Goal: Task Accomplishment & Management: Manage account settings

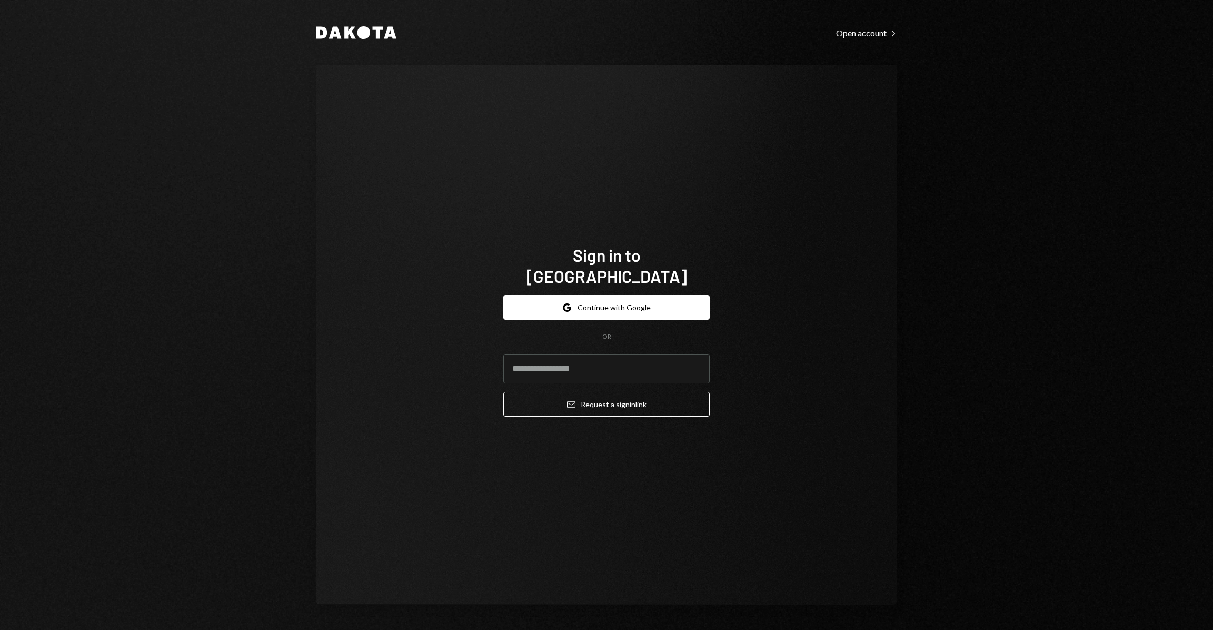
click at [605, 309] on form "Google Continue with Google OR Email Request a sign in link" at bounding box center [606, 356] width 206 height 122
click at [602, 301] on button "Google Continue with Google" at bounding box center [606, 307] width 206 height 25
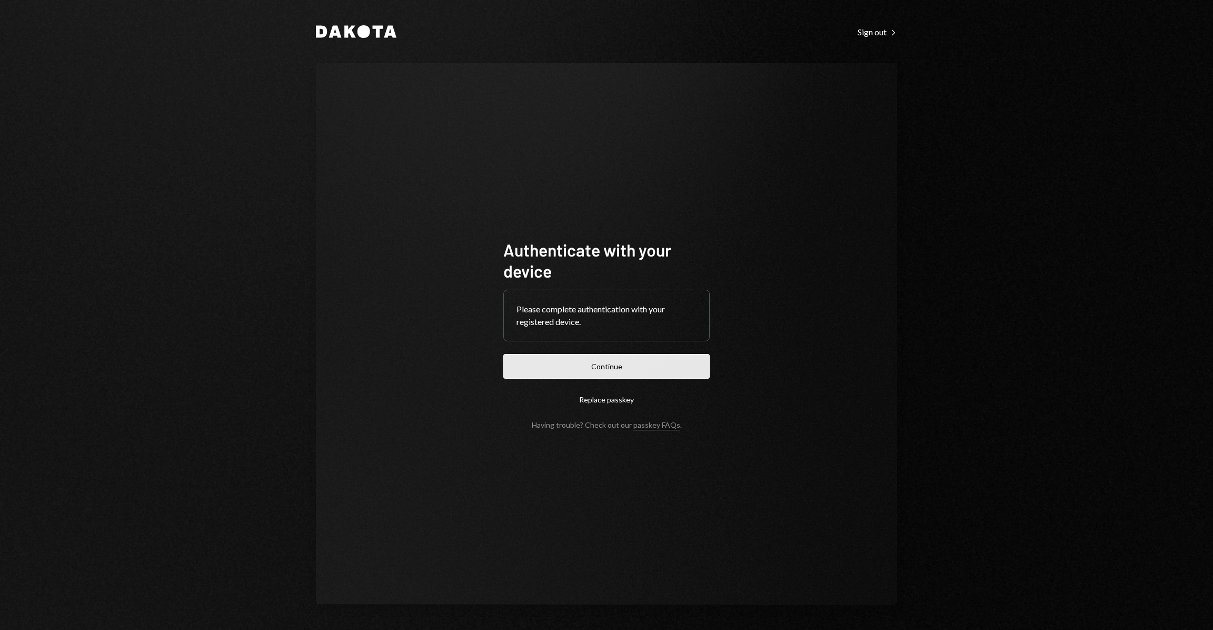
click at [637, 357] on button "Continue" at bounding box center [606, 366] width 206 height 25
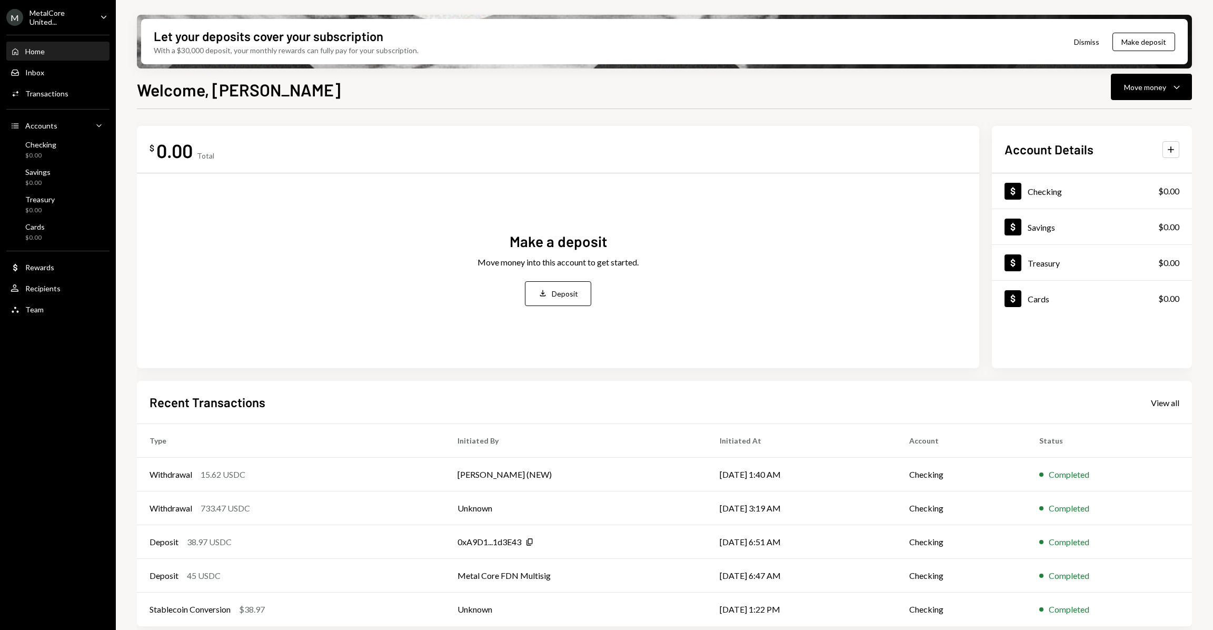
click at [54, 13] on div "MetalCore United..." at bounding box center [60, 17] width 62 height 18
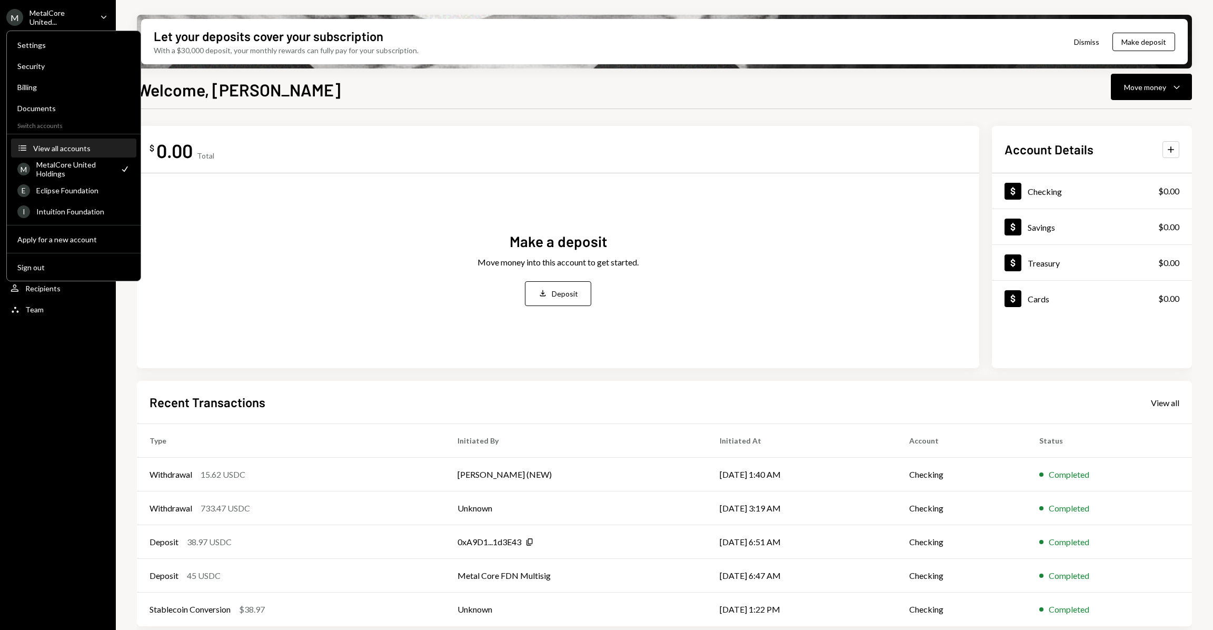
click at [68, 148] on div "View all accounts" at bounding box center [81, 148] width 97 height 9
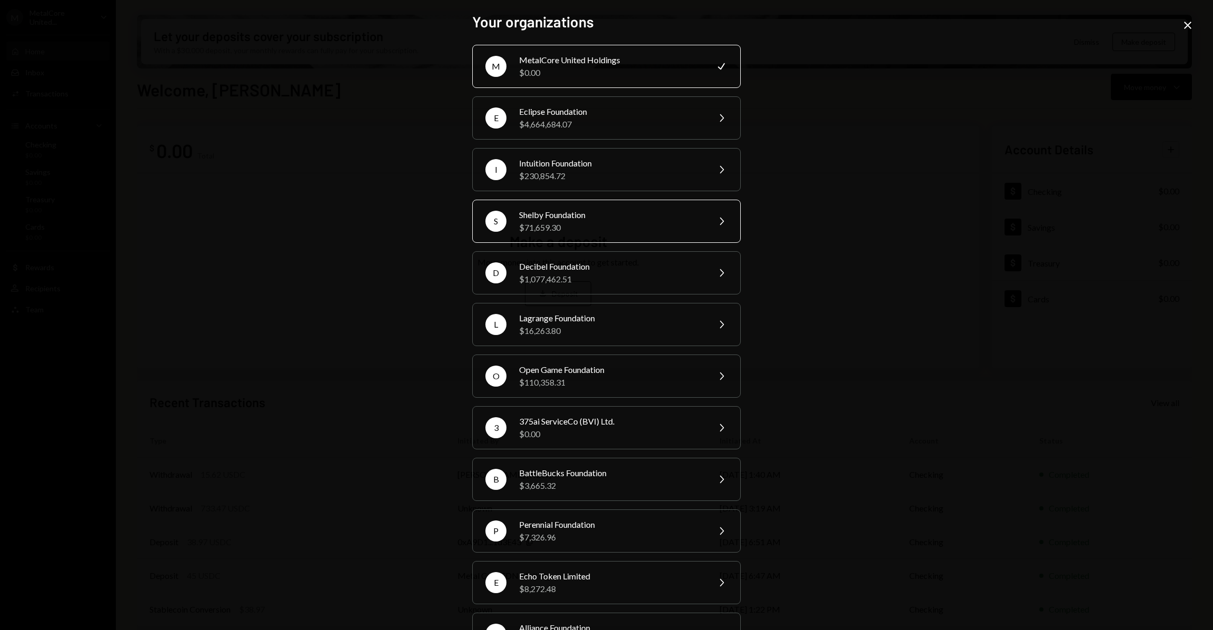
click at [586, 207] on div "S Shelby Foundation $71,659.30 Chevron Right" at bounding box center [606, 220] width 268 height 43
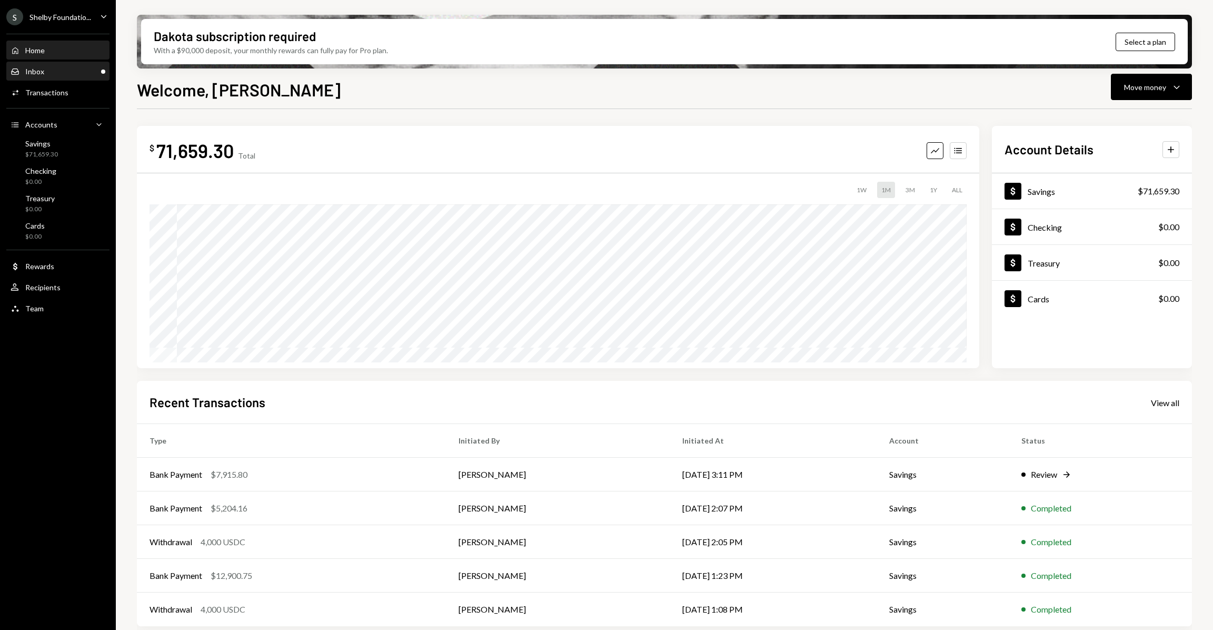
click at [53, 68] on div "Inbox Inbox" at bounding box center [58, 71] width 95 height 9
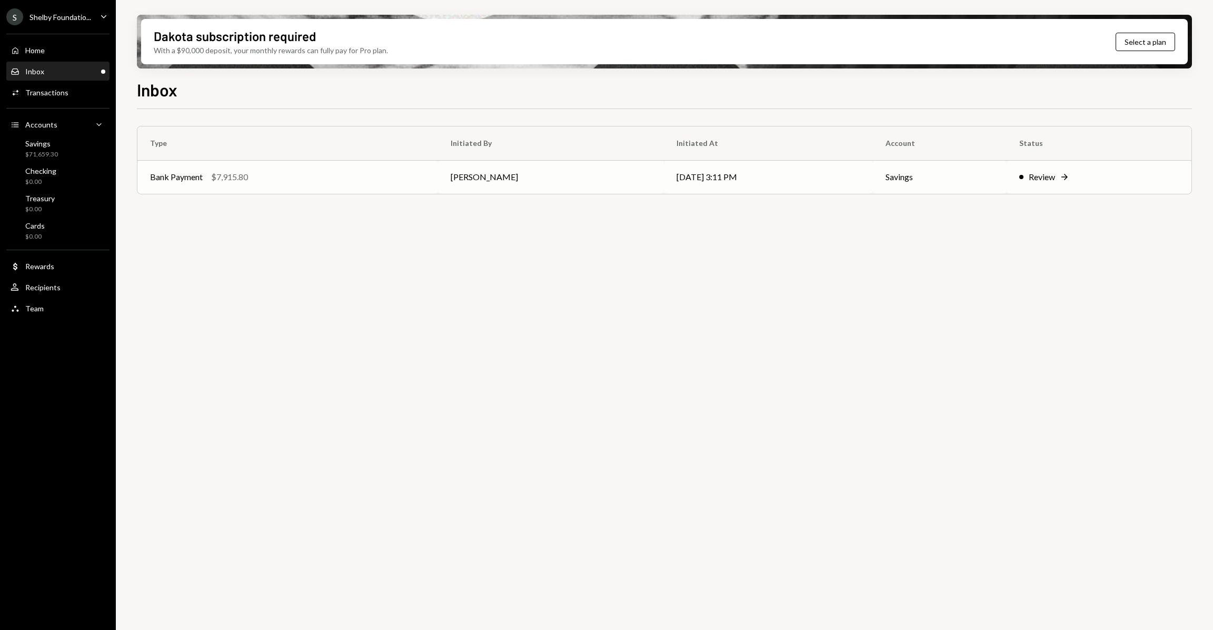
click at [1065, 181] on div "Review Right Arrow" at bounding box center [1098, 177] width 159 height 13
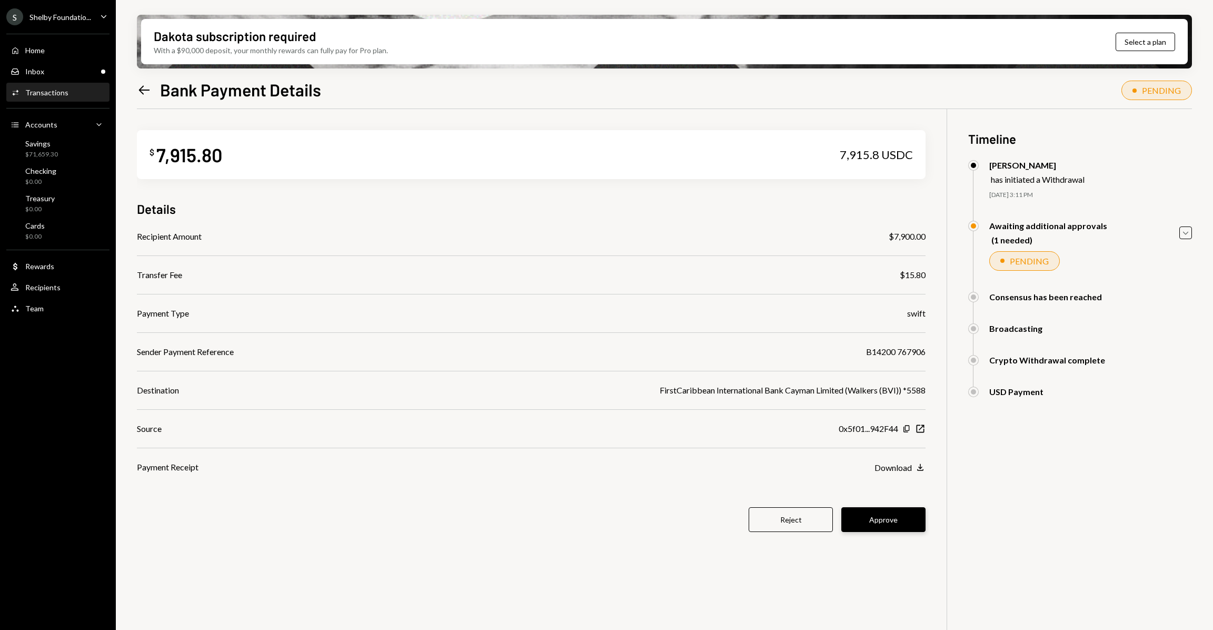
click at [903, 520] on button "Approve" at bounding box center [883, 519] width 84 height 25
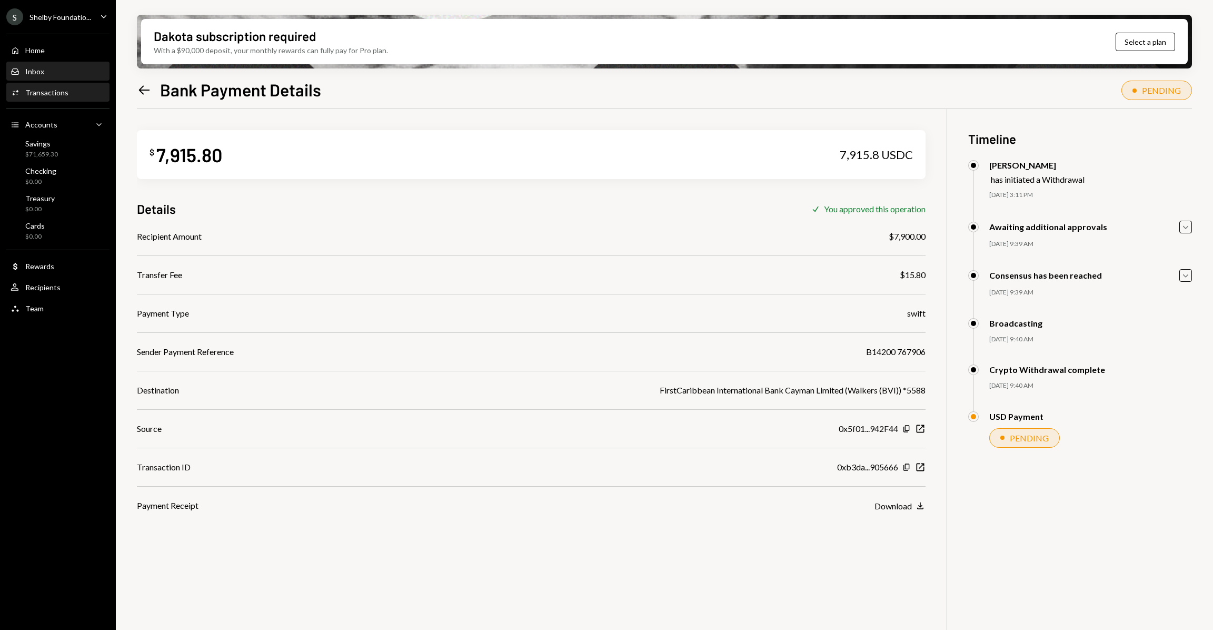
click at [53, 63] on div "Inbox Inbox" at bounding box center [58, 72] width 95 height 18
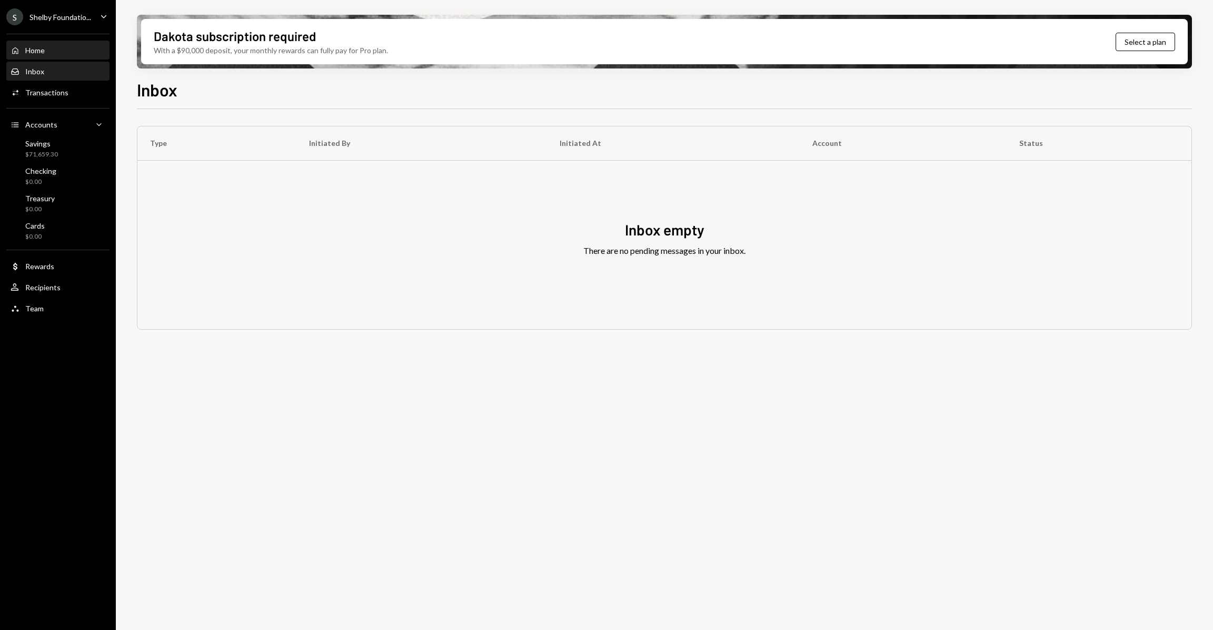
click at [52, 48] on div "Home Home" at bounding box center [58, 50] width 95 height 9
